Goal: Communication & Community: Share content

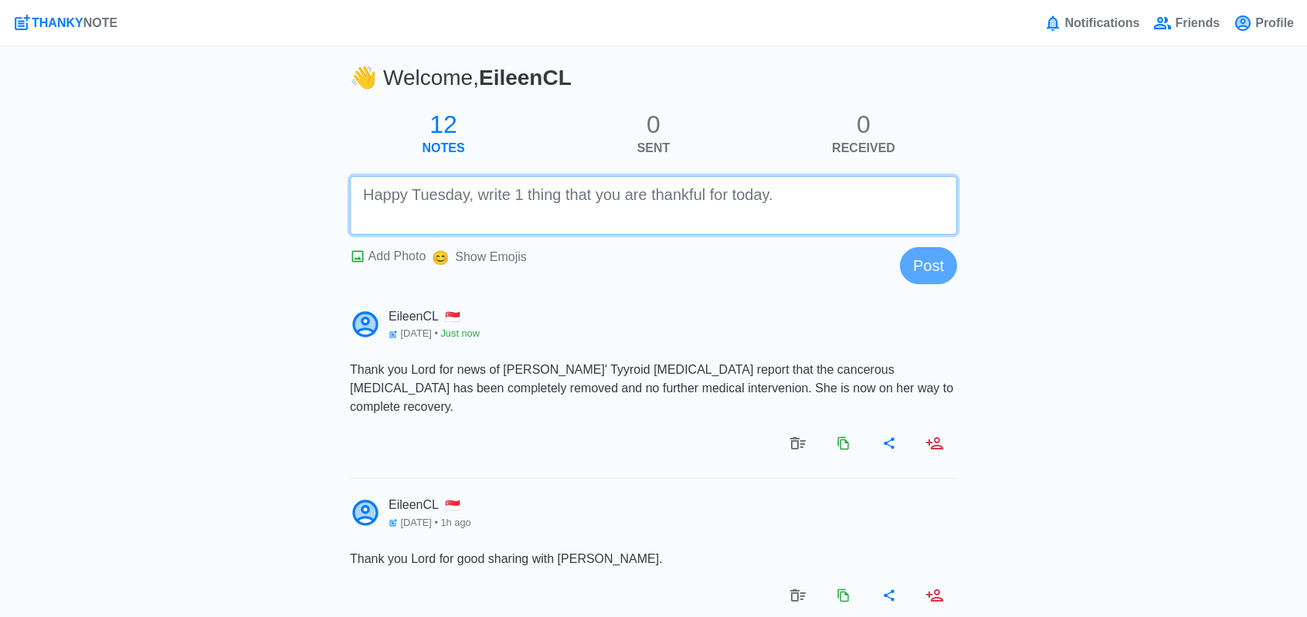
click at [637, 214] on textarea at bounding box center [653, 205] width 607 height 59
drag, startPoint x: 515, startPoint y: 192, endPoint x: 502, endPoint y: 197, distance: 13.2
click at [502, 197] on textarea "Thank you Lord for teh release of the Occupancy permit...finally" at bounding box center [653, 205] width 607 height 59
drag, startPoint x: 498, startPoint y: 194, endPoint x: 512, endPoint y: 199, distance: 14.7
click at [502, 197] on textarea "Thank you Lord for tthe release of the Occupancy permit...finally" at bounding box center [653, 205] width 607 height 59
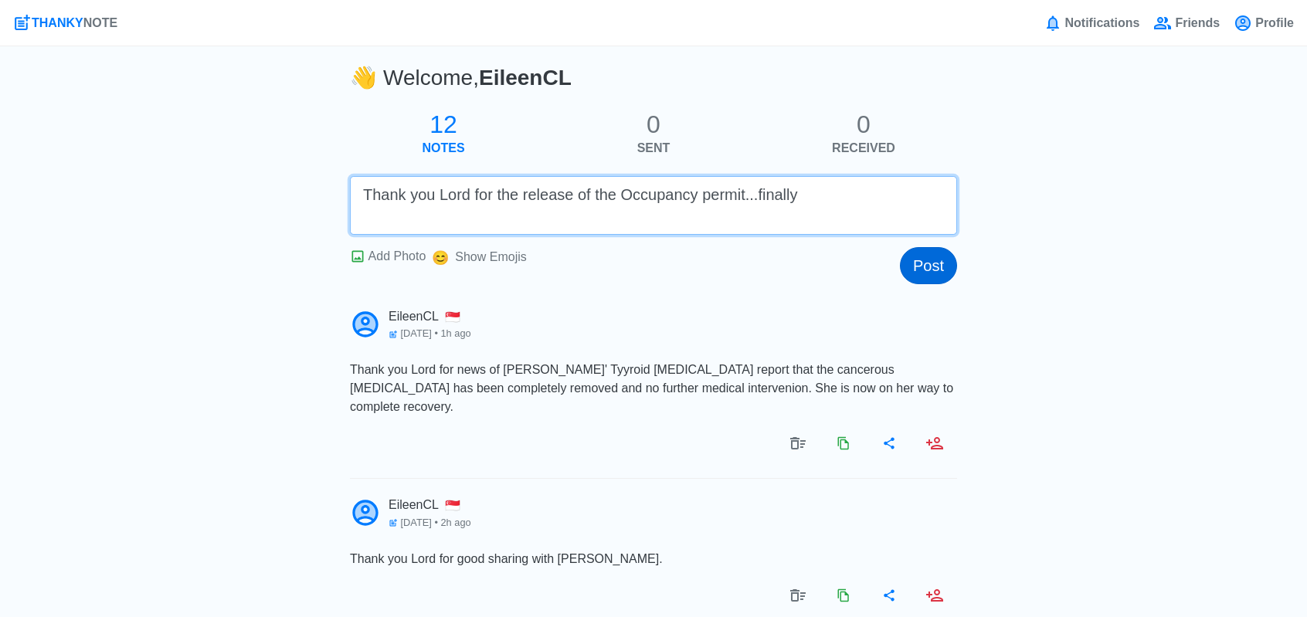
type textarea "Thank you Lord for the release of the Occupancy permit...finally"
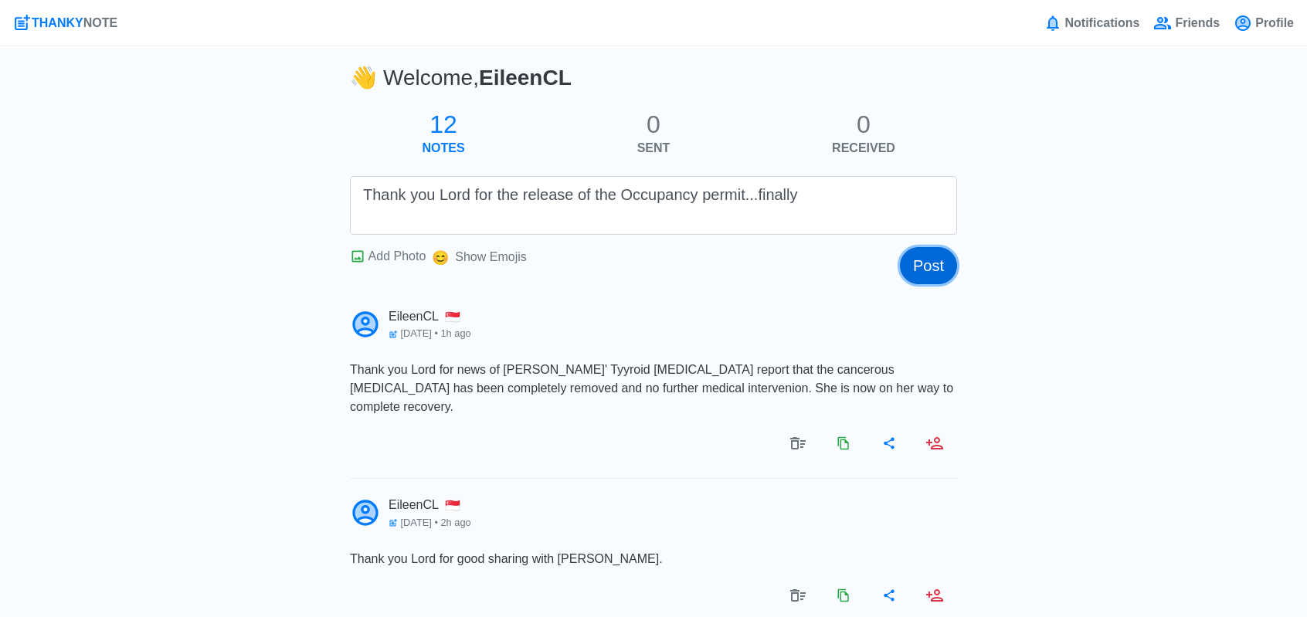
click at [934, 268] on button "Post" at bounding box center [928, 265] width 57 height 37
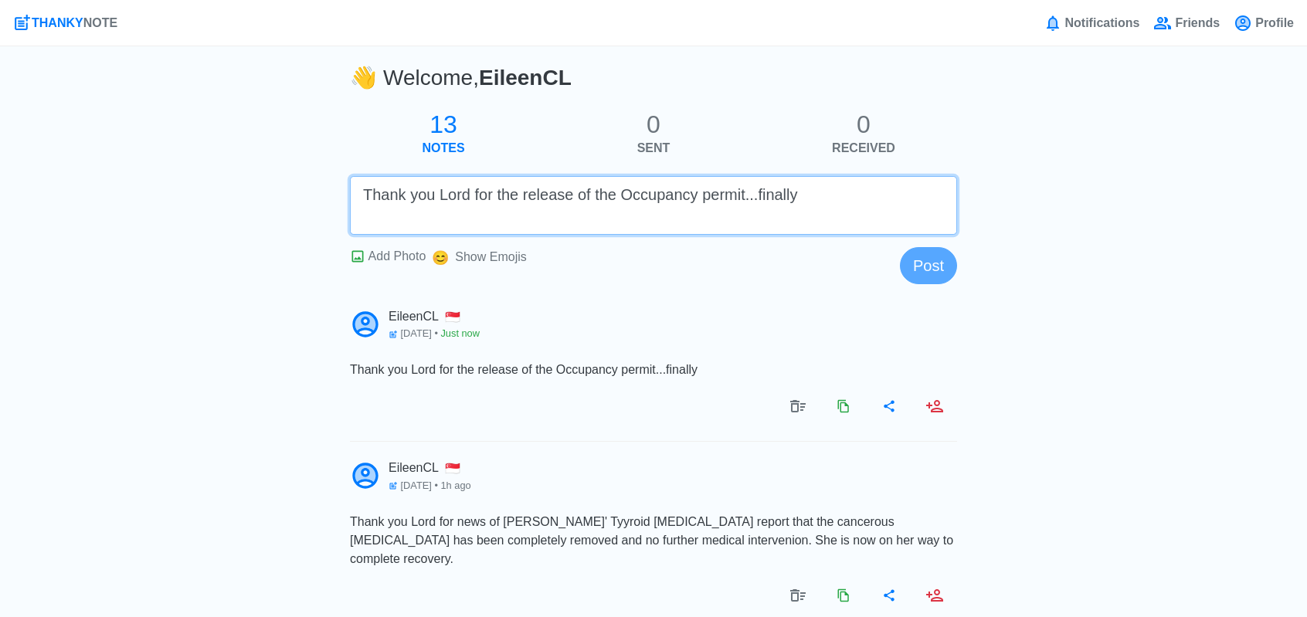
click at [542, 197] on textarea "Thank you Lord for the release of the Occupancy permit...finally" at bounding box center [653, 205] width 607 height 59
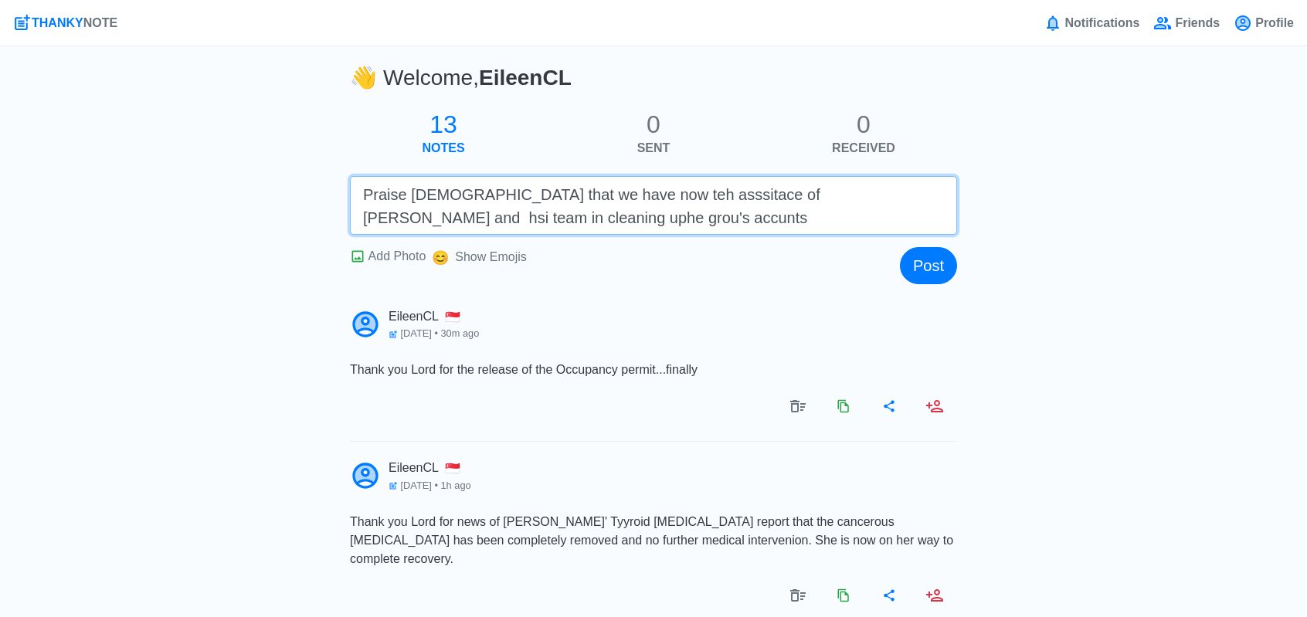
drag, startPoint x: 565, startPoint y: 199, endPoint x: 585, endPoint y: 197, distance: 20.1
click at [585, 197] on textarea "Praise [DEMOGRAPHIC_DATA] that we have now teh asssitace of [PERSON_NAME] and h…" at bounding box center [653, 205] width 607 height 59
click at [636, 198] on textarea "Praise [DEMOGRAPHIC_DATA] that we have now the asssitace of [PERSON_NAME] and h…" at bounding box center [653, 205] width 607 height 59
drag, startPoint x: 594, startPoint y: 197, endPoint x: 613, endPoint y: 205, distance: 20.8
click at [611, 205] on textarea "Praise [DEMOGRAPHIC_DATA] that we have now the asssitance of [PERSON_NAME] and …" at bounding box center [653, 205] width 607 height 59
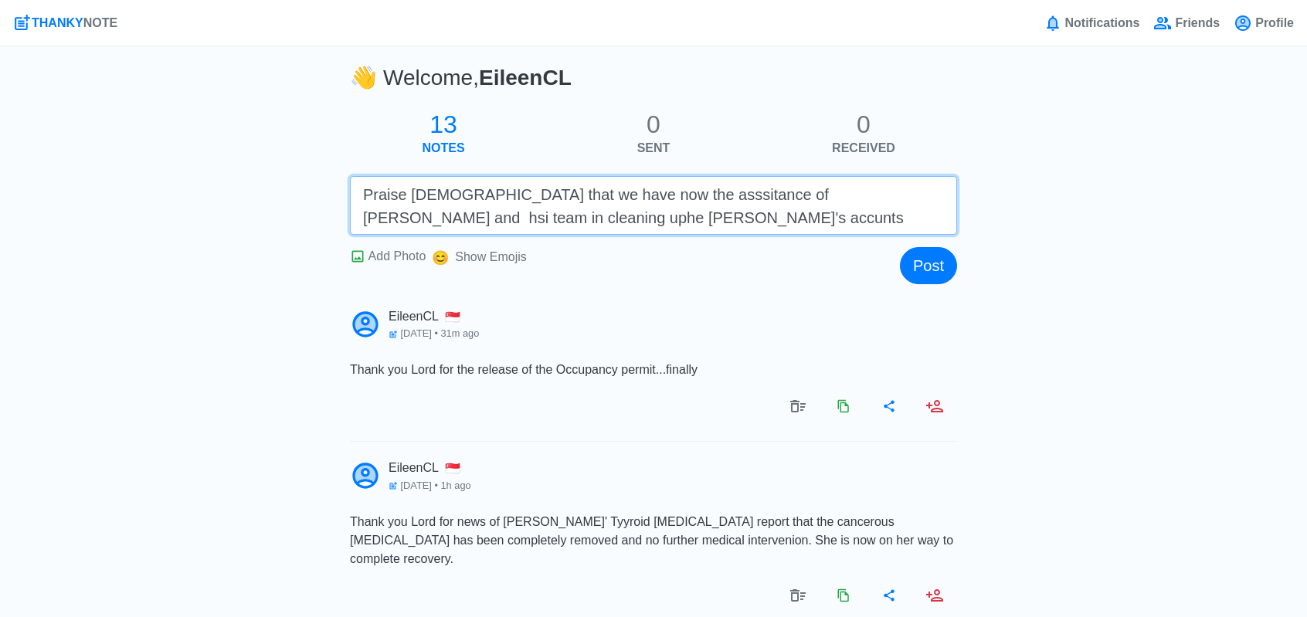
click at [621, 200] on textarea "Praise [DEMOGRAPHIC_DATA] that we have now the asssitance of [PERSON_NAME] and …" at bounding box center [653, 205] width 607 height 59
click at [606, 199] on textarea "Praise [DEMOGRAPHIC_DATA] that we have now the asssitance of [PERSON_NAME] and …" at bounding box center [653, 205] width 607 height 59
click at [655, 199] on textarea "Praise [DEMOGRAPHIC_DATA] that we have now the assitance of [PERSON_NAME] and h…" at bounding box center [653, 205] width 607 height 59
drag, startPoint x: 842, startPoint y: 195, endPoint x: 822, endPoint y: 195, distance: 20.1
click at [822, 195] on textarea "Praise [DEMOGRAPHIC_DATA] that we have now the assitance and advice of [PERSON_…" at bounding box center [653, 205] width 607 height 59
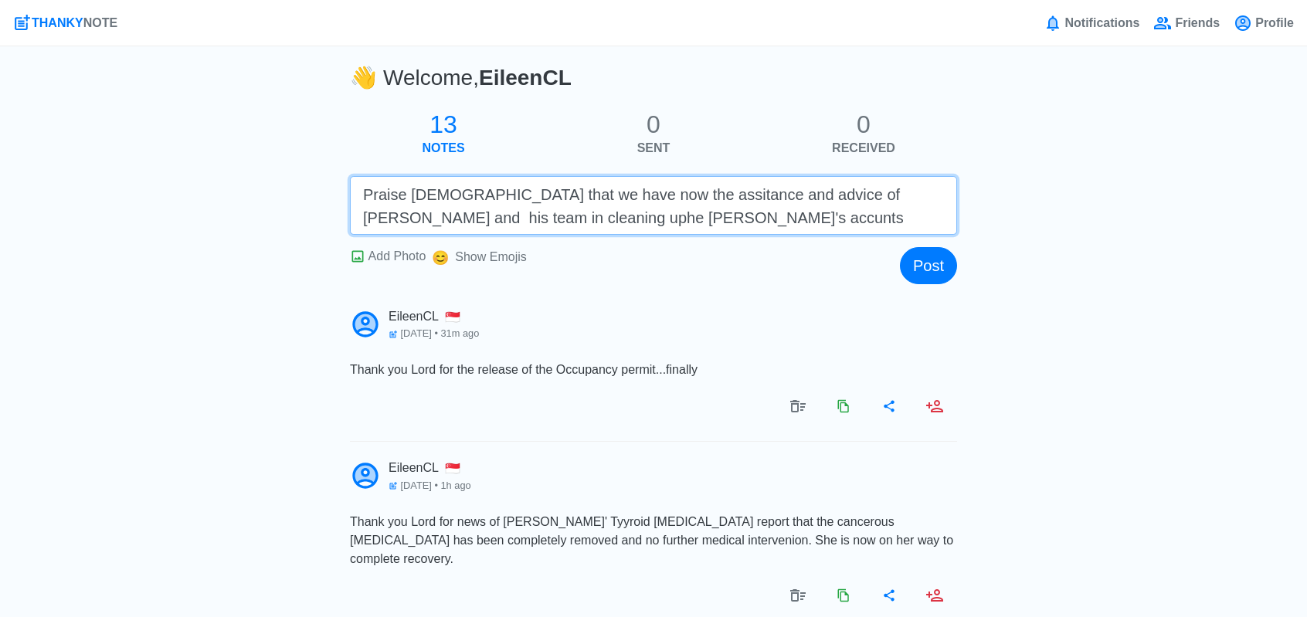
drag, startPoint x: 641, startPoint y: 206, endPoint x: 559, endPoint y: 201, distance: 82.1
click at [640, 206] on textarea "Praise [DEMOGRAPHIC_DATA] that we have now the assitance and advice of [PERSON_…" at bounding box center [653, 205] width 607 height 59
click at [443, 216] on textarea "Praise [DEMOGRAPHIC_DATA] that we have now the assitance and advice of [PERSON_…" at bounding box center [653, 205] width 607 height 59
click at [505, 219] on textarea "Praise [DEMOGRAPHIC_DATA] that we have now the assitance and advice of [PERSON_…" at bounding box center [653, 205] width 607 height 59
click at [620, 222] on textarea "Praise [DEMOGRAPHIC_DATA] that we have now the assitance and advice of [PERSON_…" at bounding box center [653, 205] width 607 height 59
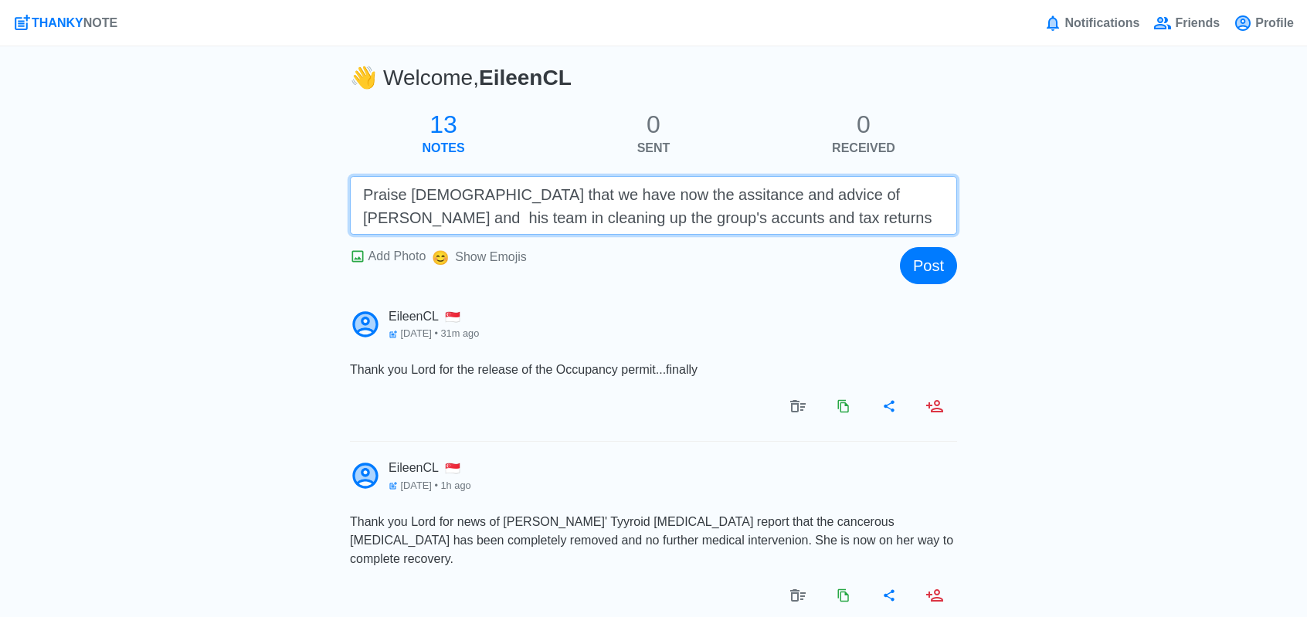
click at [548, 223] on textarea "Praise [DEMOGRAPHIC_DATA] that we have now the assitance and advice of [PERSON_…" at bounding box center [653, 205] width 607 height 59
type textarea "Praise [DEMOGRAPHIC_DATA] that we have now the assitance and advice of [PERSON_…"
